Goal: Task Accomplishment & Management: Manage account settings

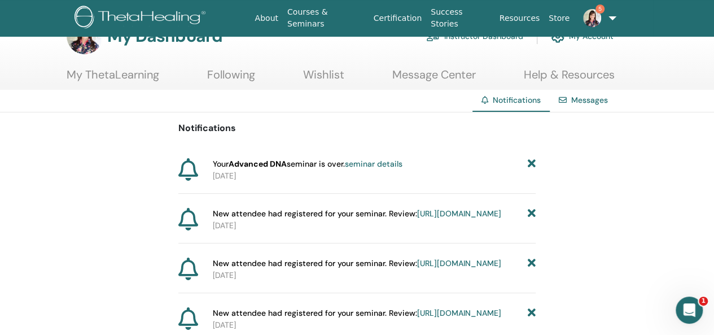
scroll to position [56, 0]
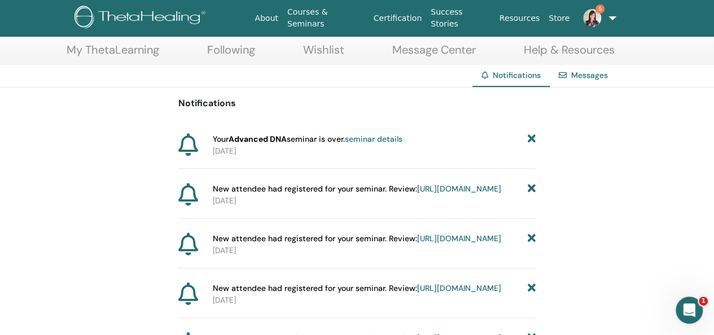
click at [382, 135] on link "seminar details" at bounding box center [374, 139] width 58 height 10
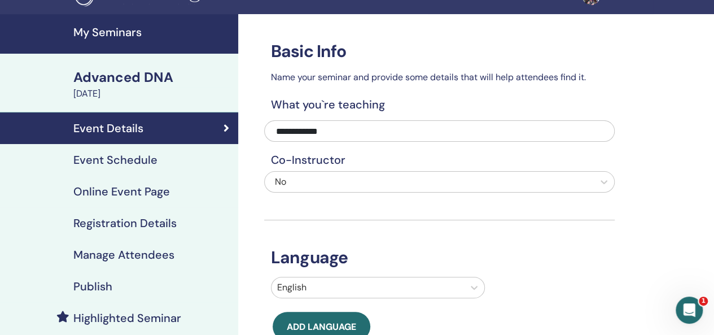
scroll to position [56, 0]
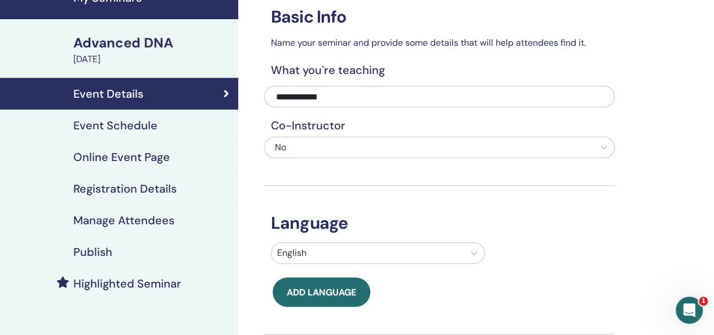
click at [154, 218] on h4 "Manage Attendees" at bounding box center [123, 220] width 101 height 14
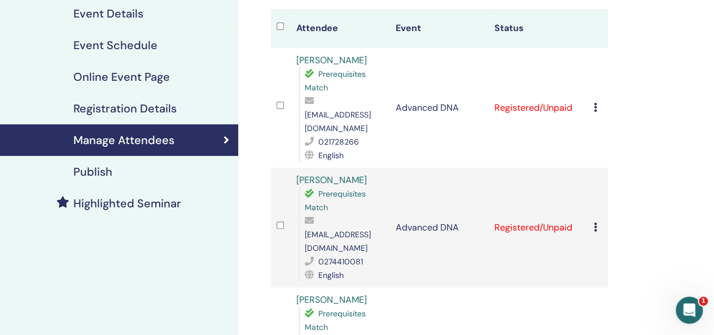
scroll to position [56, 0]
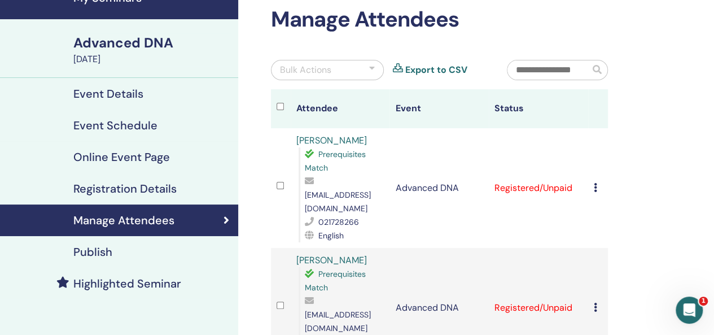
click at [595, 183] on icon at bounding box center [595, 187] width 3 height 9
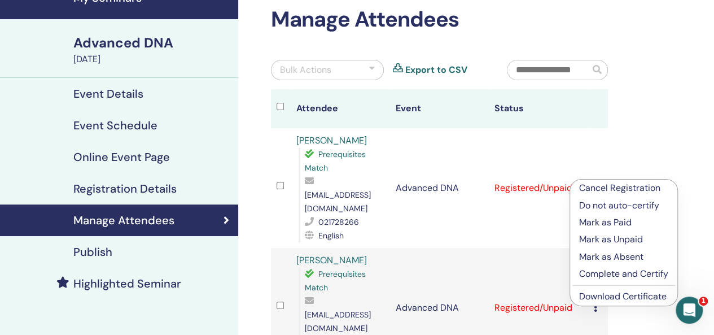
click at [621, 273] on p "Complete and Certify" at bounding box center [623, 274] width 89 height 14
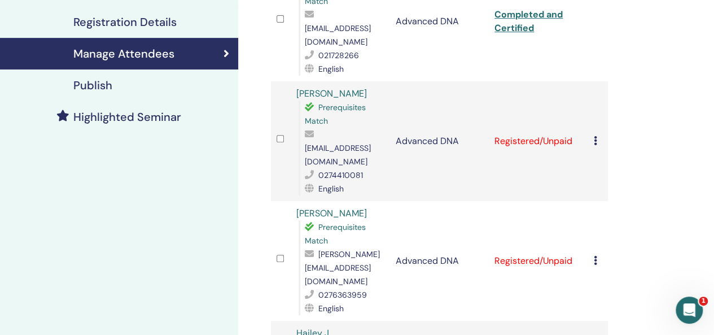
scroll to position [226, 0]
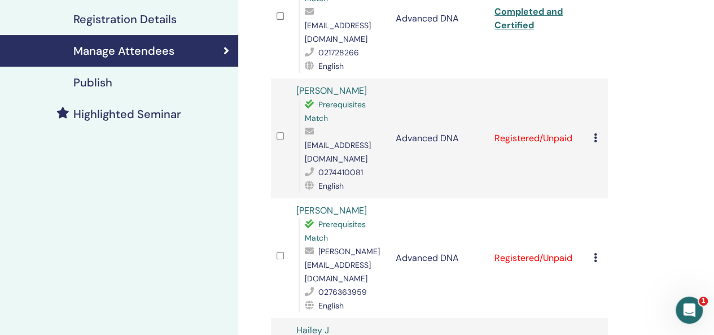
click at [596, 133] on icon at bounding box center [595, 137] width 3 height 9
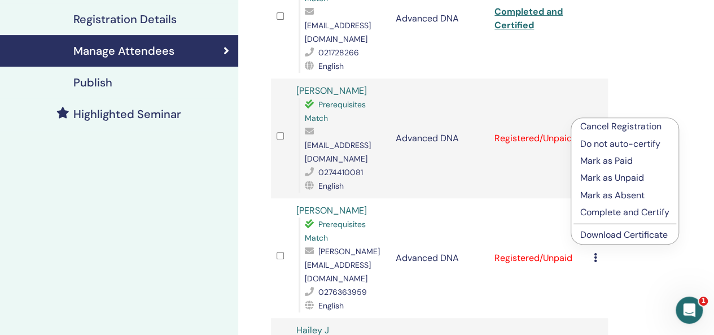
click at [586, 213] on p "Complete and Certify" at bounding box center [624, 212] width 89 height 14
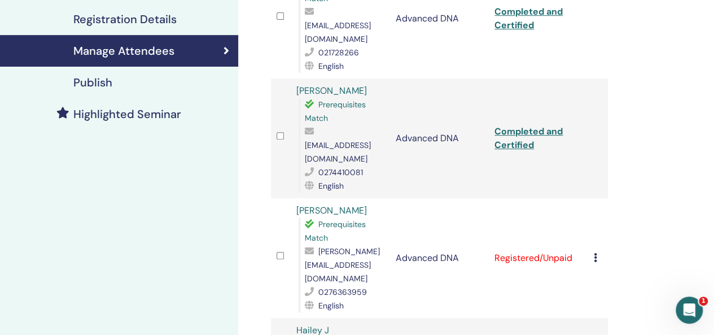
scroll to position [339, 0]
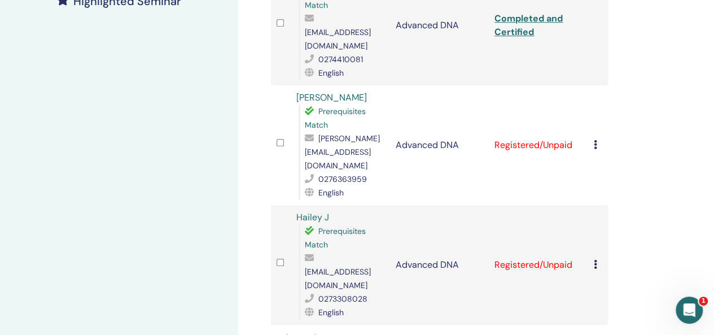
click at [594, 140] on icon at bounding box center [595, 144] width 3 height 9
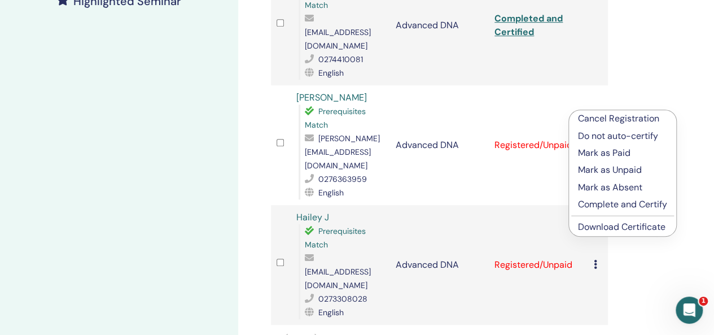
click at [588, 207] on p "Complete and Certify" at bounding box center [622, 205] width 89 height 14
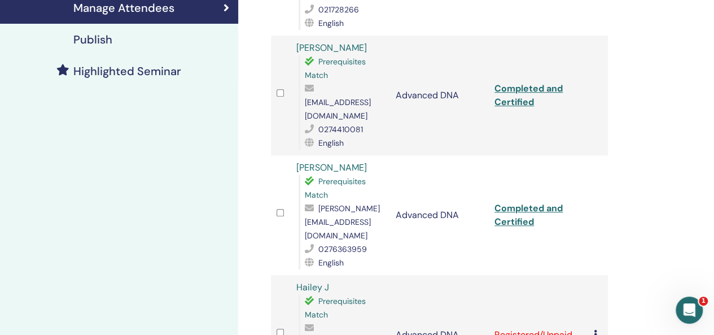
scroll to position [438, 0]
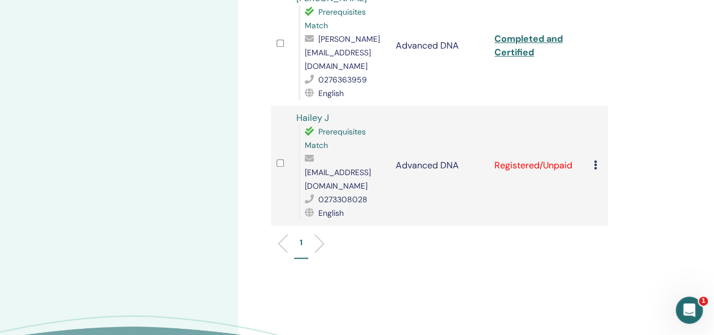
click at [598, 159] on div "Cancel Registration Do not auto-certify Mark as Paid Mark as Unpaid Mark as Abs…" at bounding box center [598, 166] width 8 height 14
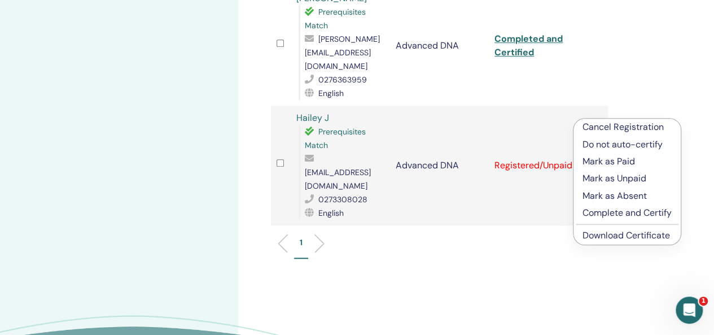
click at [587, 213] on p "Complete and Certify" at bounding box center [626, 213] width 89 height 14
